Goal: Navigation & Orientation: Find specific page/section

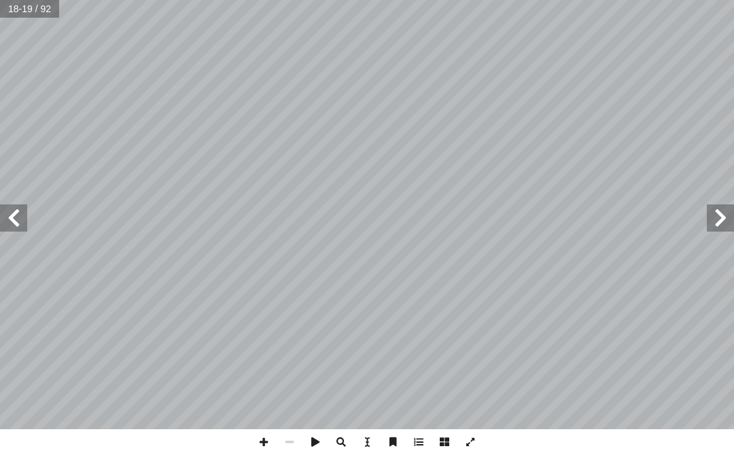
click at [725, 216] on span at bounding box center [719, 217] width 27 height 27
click at [18, 227] on span at bounding box center [13, 217] width 27 height 27
click at [723, 213] on span at bounding box center [719, 217] width 27 height 27
click at [24, 223] on span at bounding box center [13, 217] width 27 height 27
click at [22, 219] on span at bounding box center [13, 217] width 27 height 27
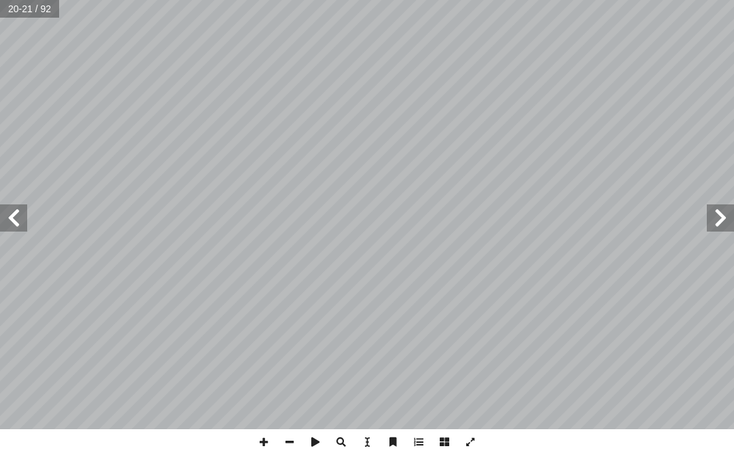
click at [721, 230] on span at bounding box center [719, 217] width 27 height 27
click at [727, 214] on span at bounding box center [719, 217] width 27 height 27
click at [9, 215] on span at bounding box center [13, 217] width 27 height 27
click at [733, 221] on span at bounding box center [719, 217] width 27 height 27
click at [10, 227] on span at bounding box center [13, 217] width 27 height 27
